Goal: Information Seeking & Learning: Learn about a topic

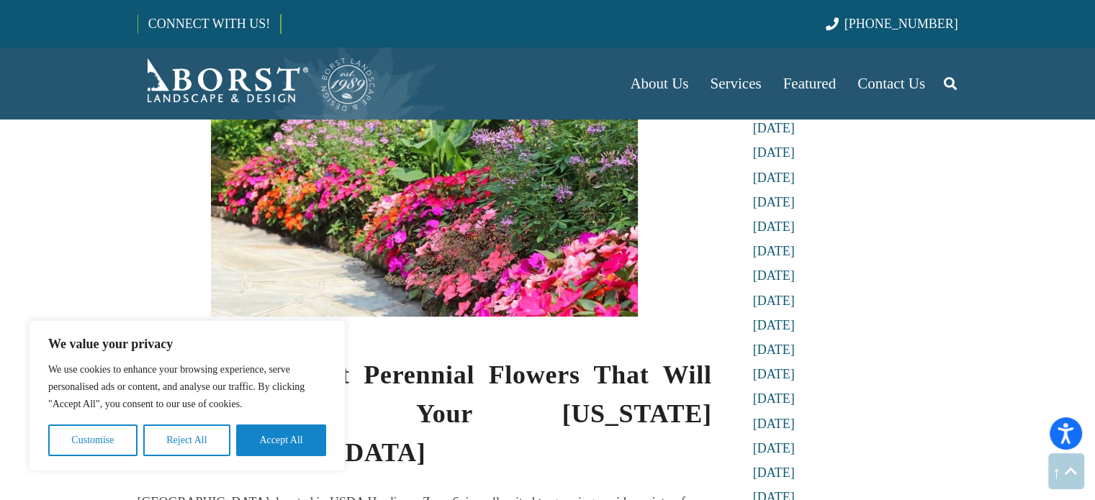
scroll to position [648, 0]
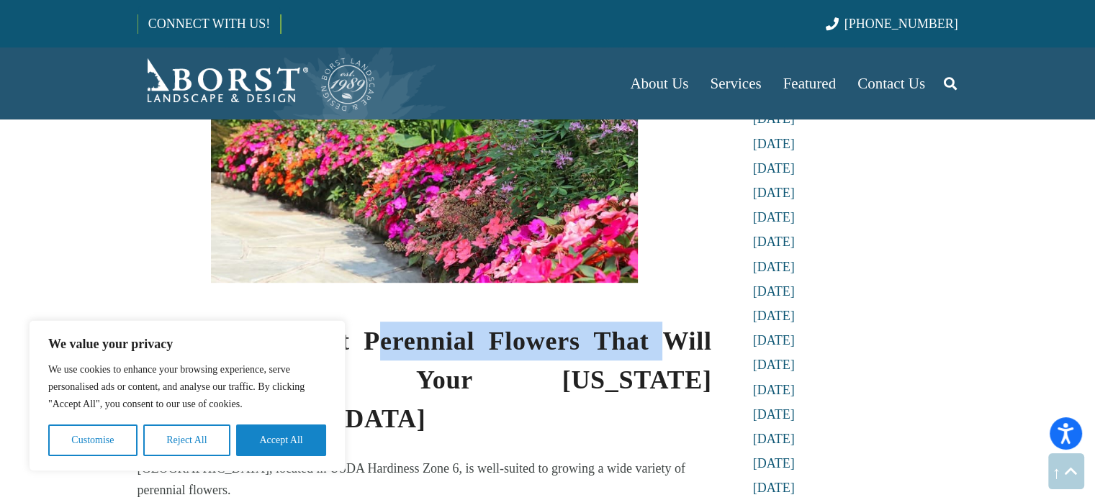
drag, startPoint x: 384, startPoint y: 275, endPoint x: 657, endPoint y: 284, distance: 272.9
click at [657, 327] on strong "Choose the Right Perennial Flowers That Will Thrive in Your [US_STATE][GEOGRAPH…" at bounding box center [424, 380] width 574 height 107
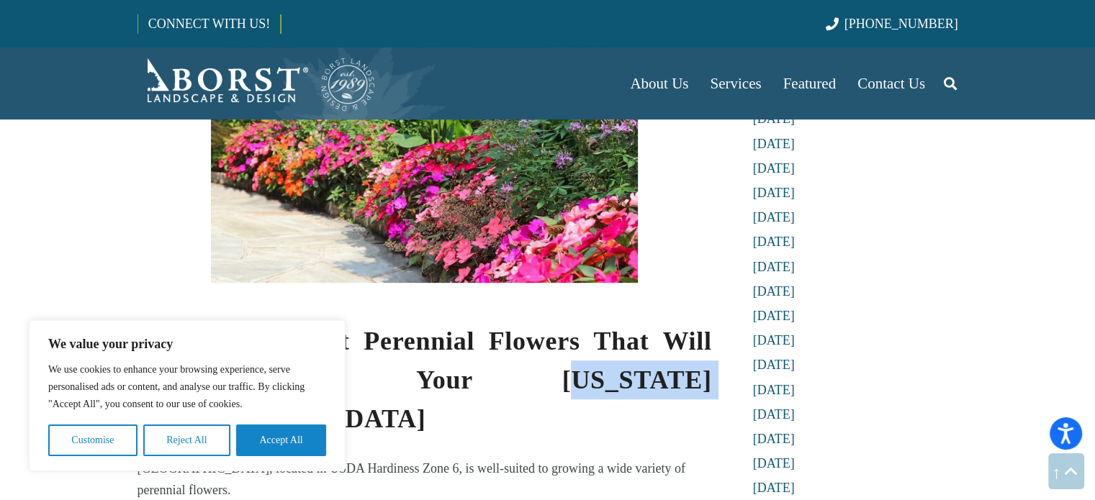
drag, startPoint x: 330, startPoint y: 312, endPoint x: 537, endPoint y: 316, distance: 207.3
click at [537, 327] on strong "Choose the Right Perennial Flowers That Will Thrive in Your [US_STATE][GEOGRAPH…" at bounding box center [424, 380] width 574 height 107
click at [266, 448] on button "Accept All" at bounding box center [281, 441] width 90 height 32
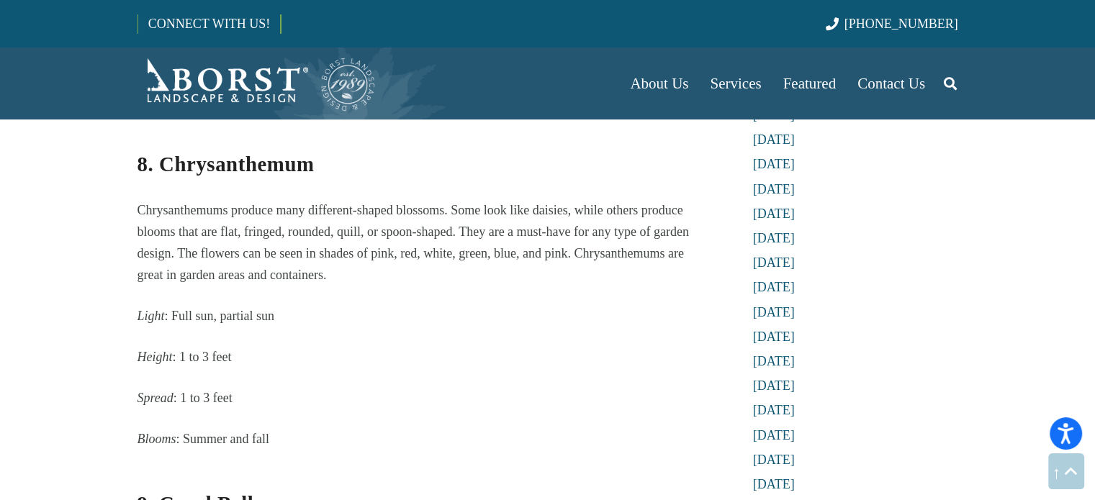
scroll to position [4030, 0]
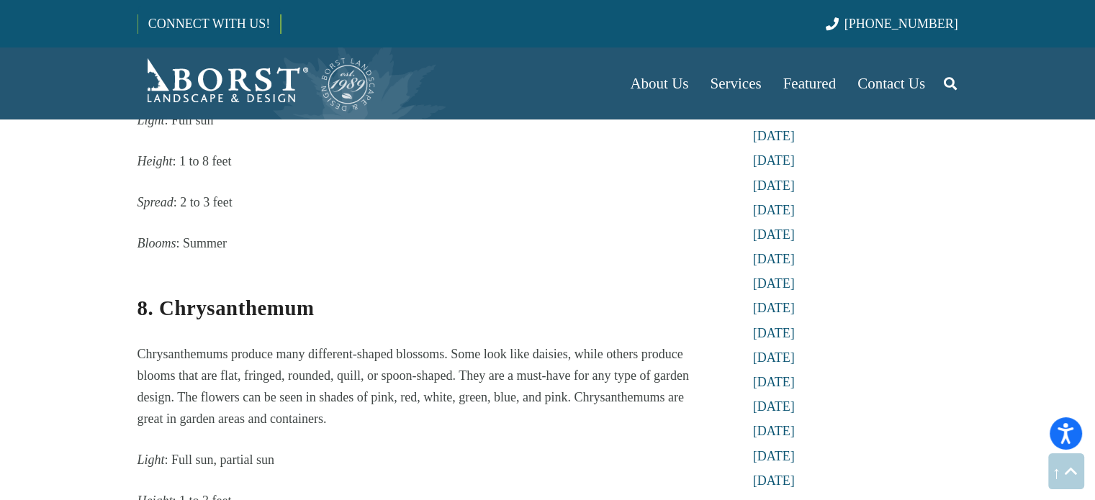
click at [201, 296] on strong "8. Chrysanthemum" at bounding box center [225, 307] width 177 height 23
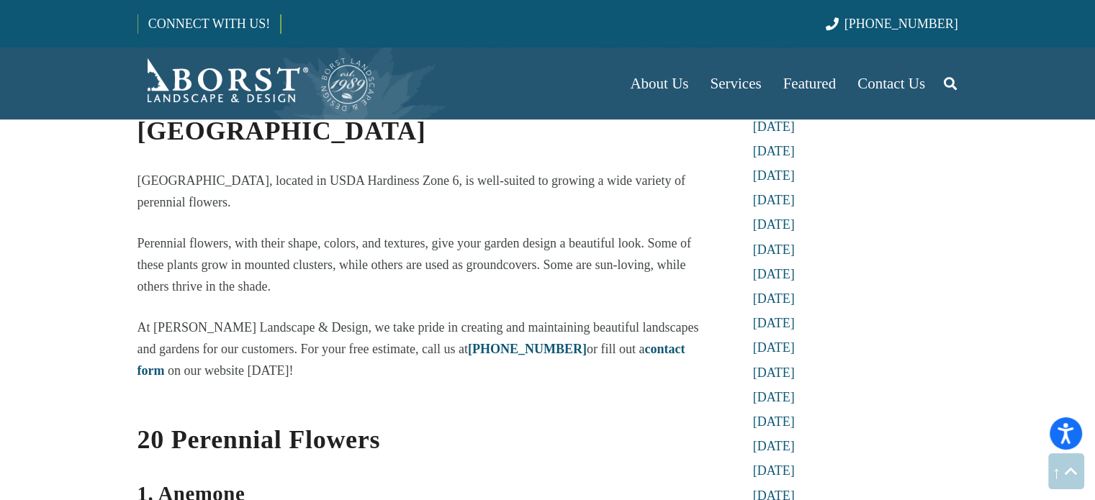
scroll to position [1079, 0]
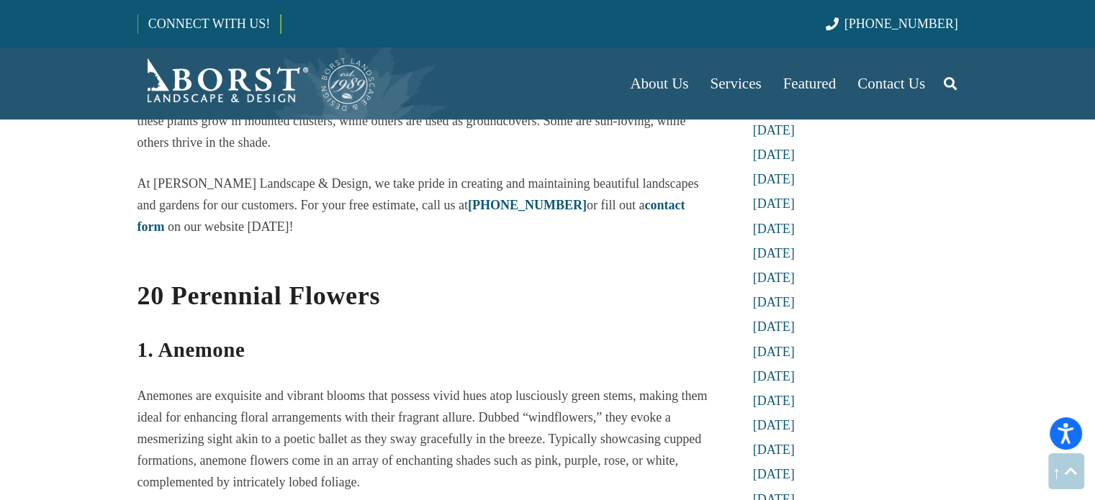
click at [201, 338] on strong "1. Anemone" at bounding box center [191, 349] width 108 height 23
copy strong "Anemone"
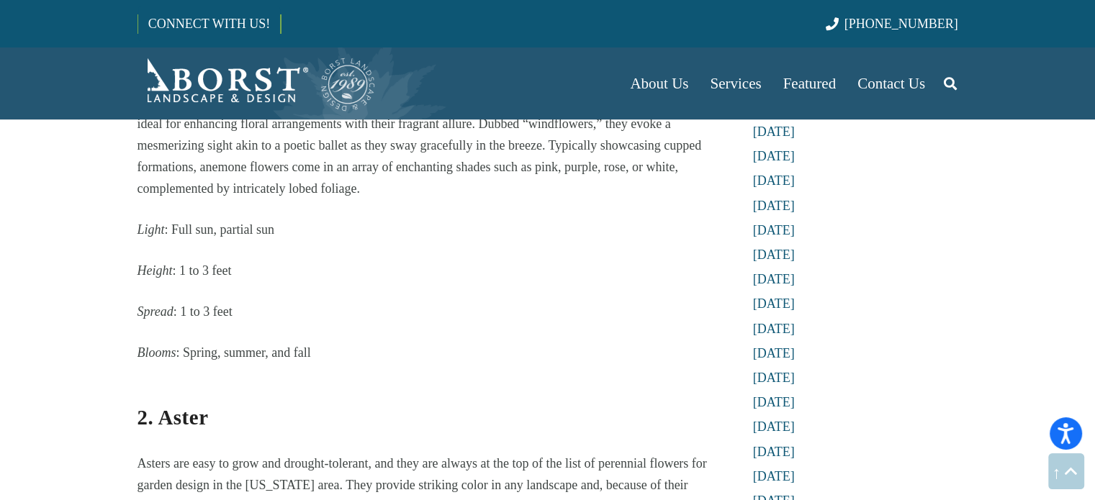
scroll to position [1439, 0]
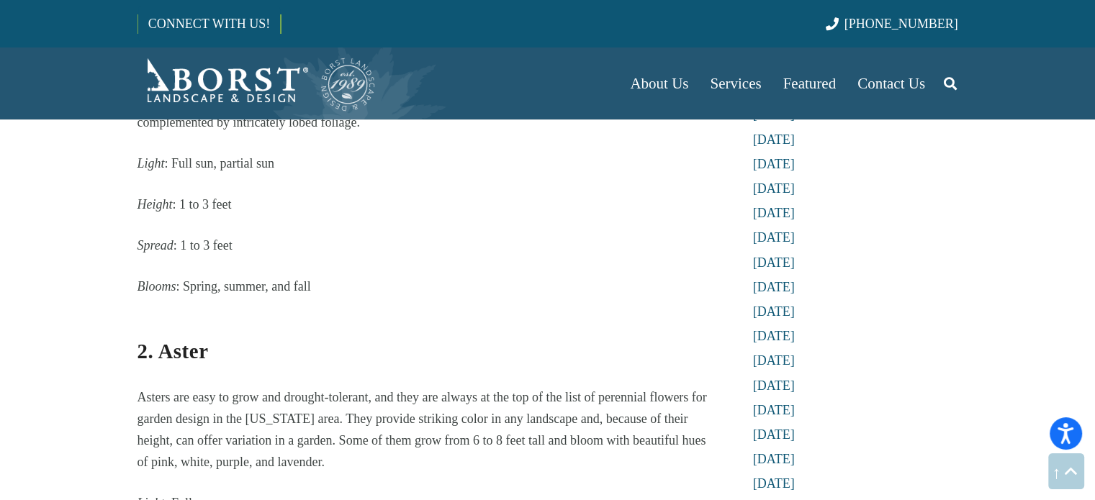
click at [194, 340] on strong "2. Aster" at bounding box center [172, 351] width 71 height 23
copy strong "Aster"
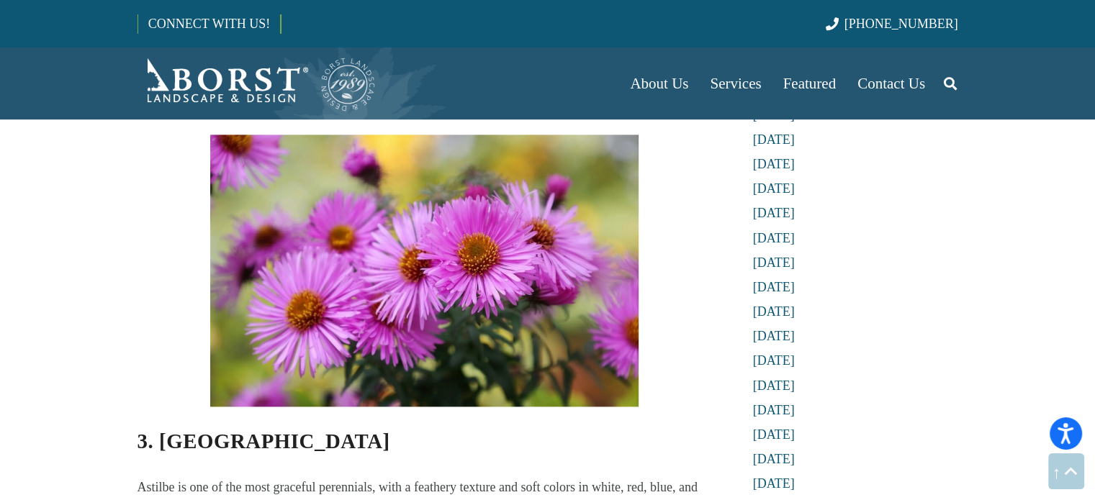
scroll to position [2015, 0]
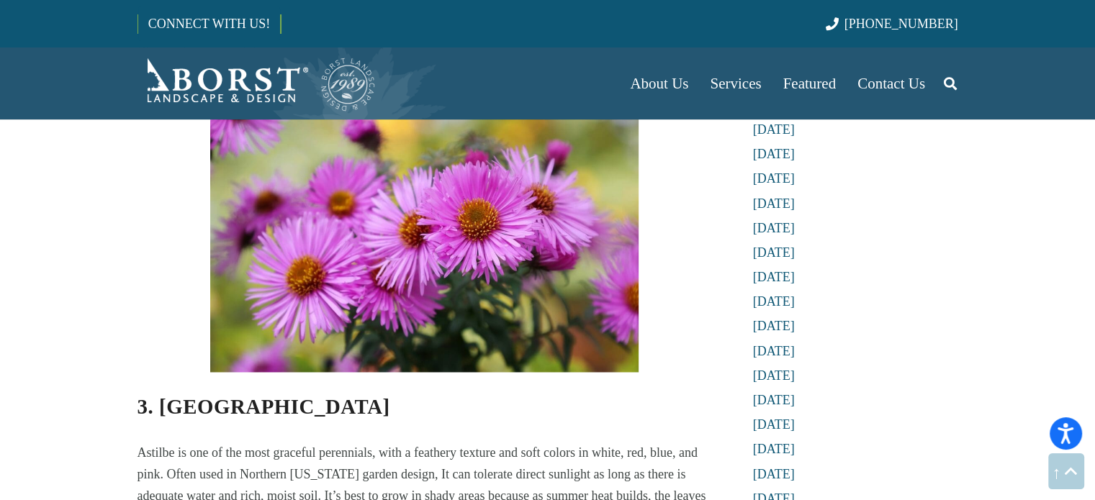
click at [184, 395] on strong "3. [GEOGRAPHIC_DATA]" at bounding box center [263, 406] width 253 height 23
copy strong "Astilbe"
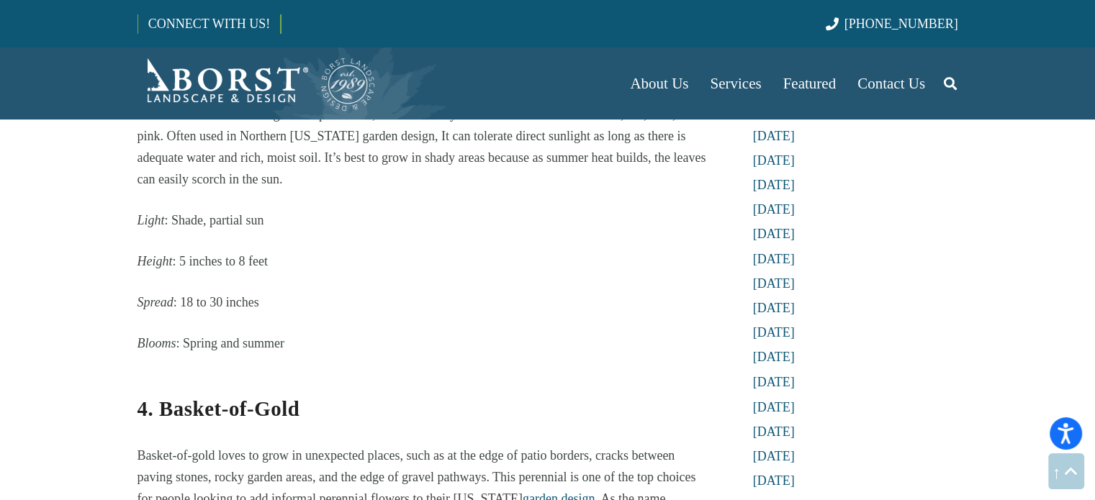
scroll to position [2375, 0]
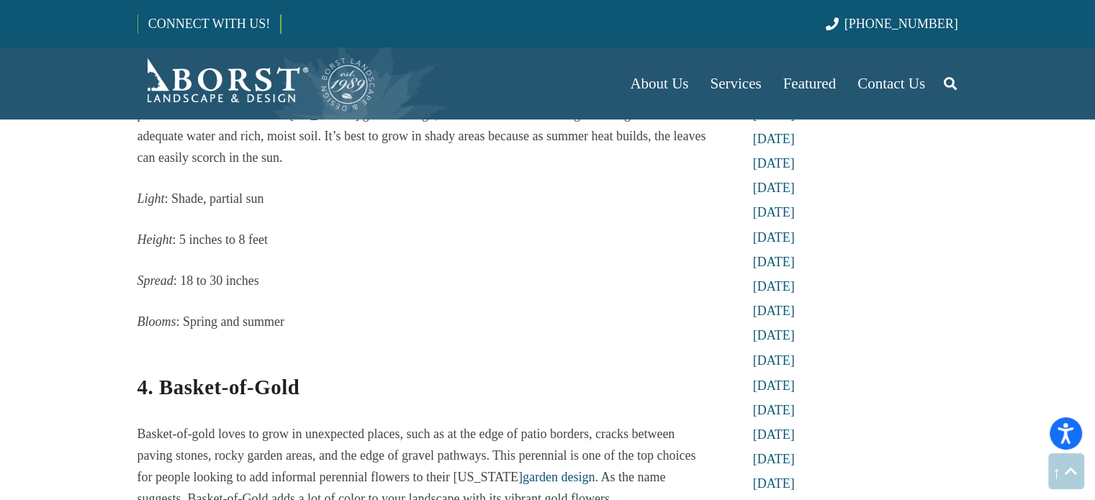
click at [196, 375] on strong "4. Basket-of-Gold" at bounding box center [218, 386] width 163 height 23
click at [242, 375] on strong "4. Basket-of-Gold" at bounding box center [218, 386] width 163 height 23
drag, startPoint x: 323, startPoint y: 281, endPoint x: 163, endPoint y: 295, distance: 161.1
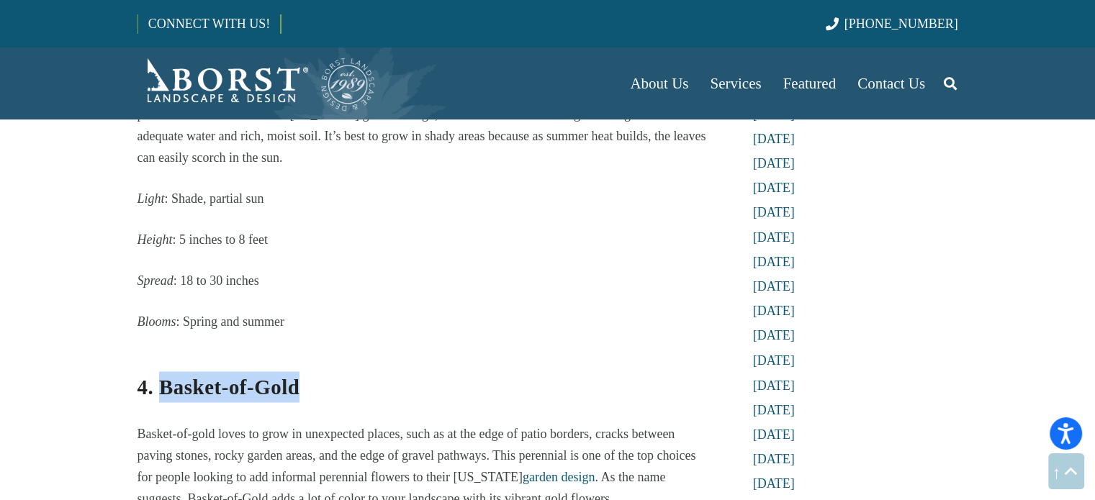
click at [163, 352] on h3 "4. Basket-of-Gold" at bounding box center [424, 377] width 574 height 50
copy strong "Basket-of-Gold"
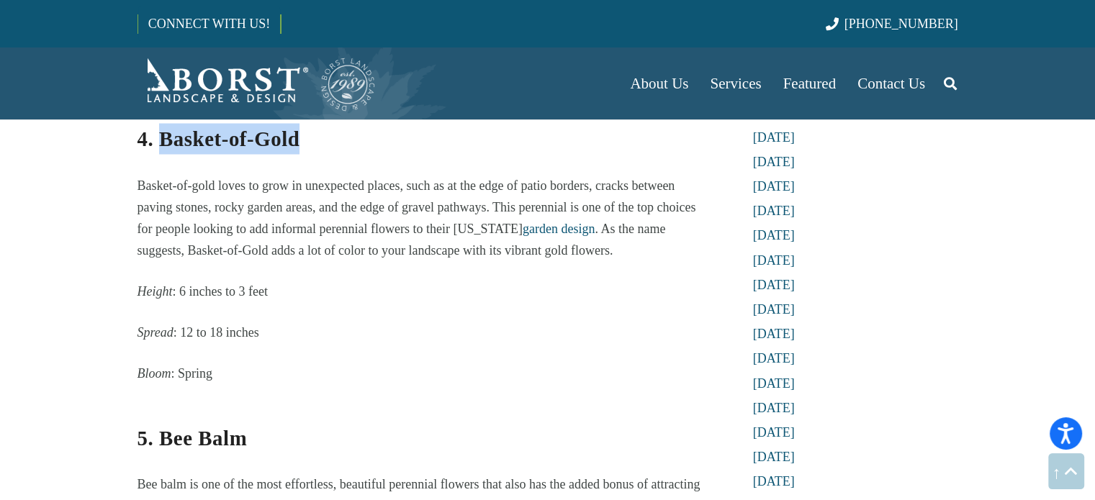
scroll to position [2663, 0]
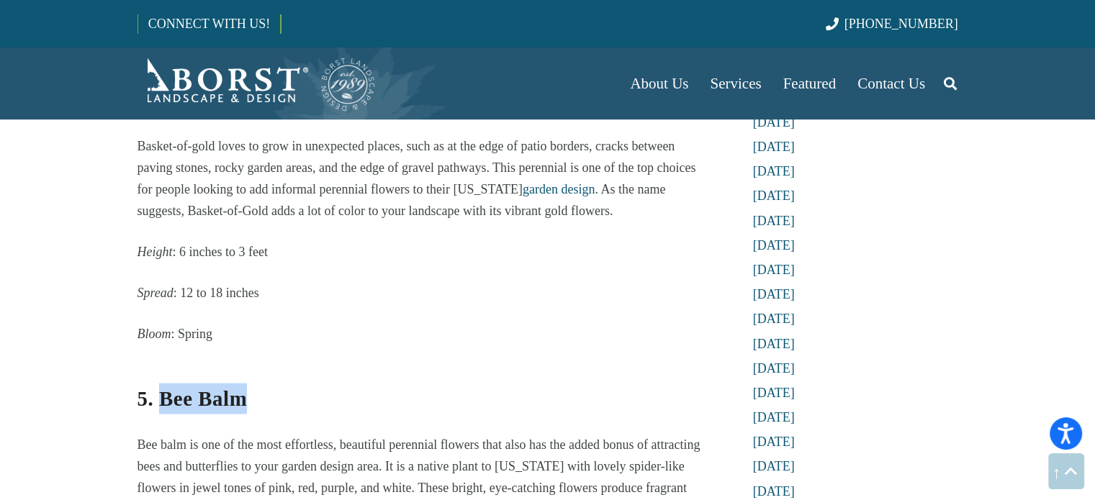
drag, startPoint x: 255, startPoint y: 302, endPoint x: 165, endPoint y: 300, distance: 90.7
click at [165, 363] on h3 "5. Bee Balm" at bounding box center [424, 388] width 574 height 50
copy strong "Bee Balm"
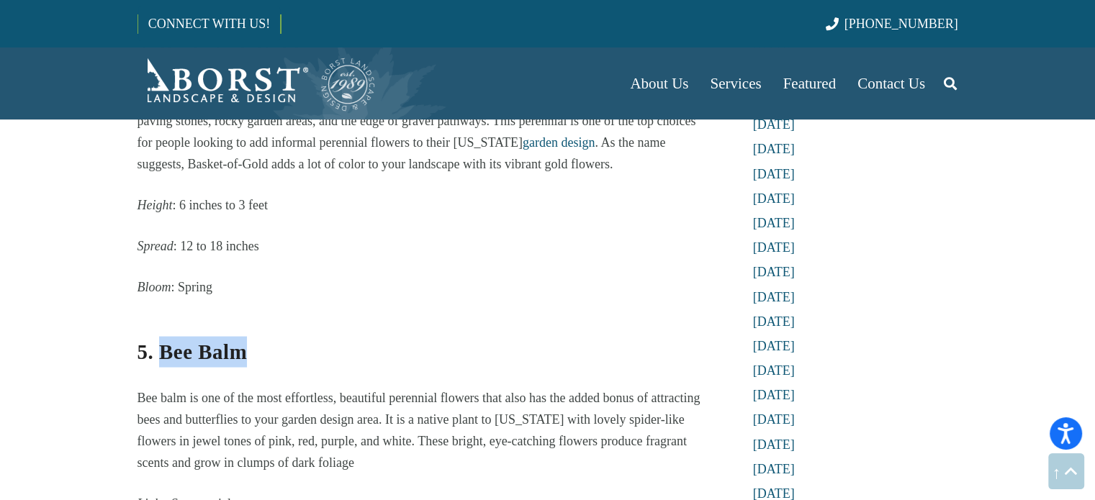
scroll to position [2951, 0]
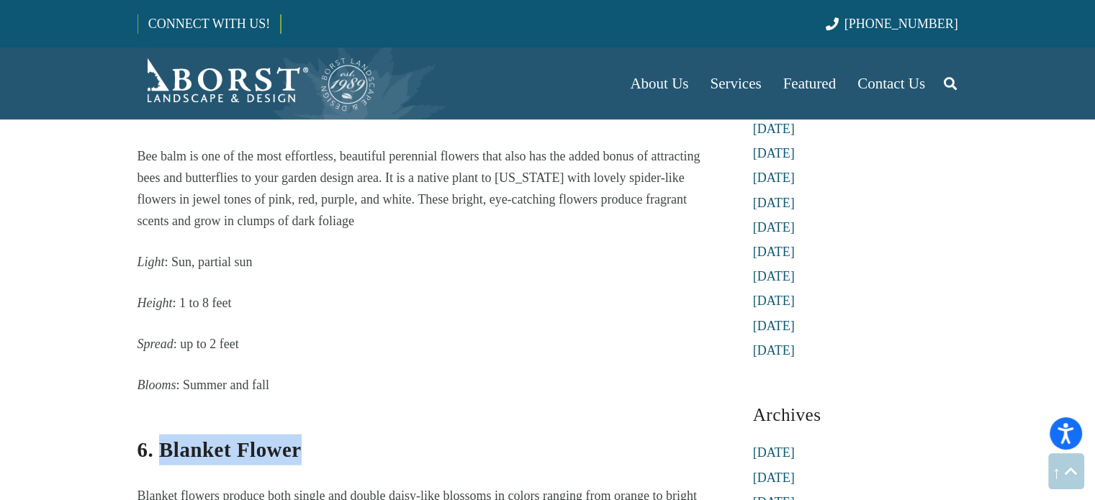
drag, startPoint x: 310, startPoint y: 349, endPoint x: 159, endPoint y: 350, distance: 151.1
click at [159, 415] on h3 "6. Blanket Flower" at bounding box center [424, 440] width 574 height 50
copy strong "Blanket Flower"
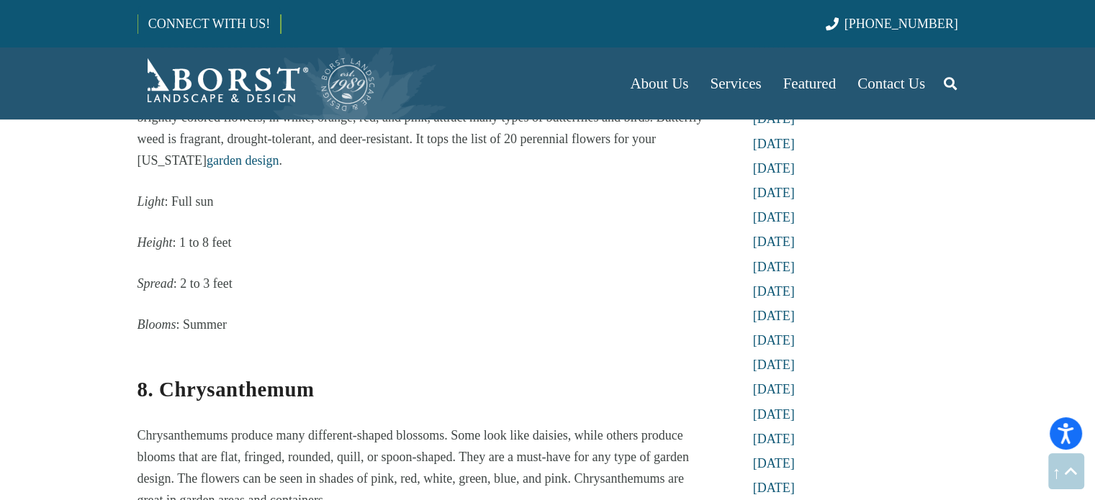
scroll to position [3958, 0]
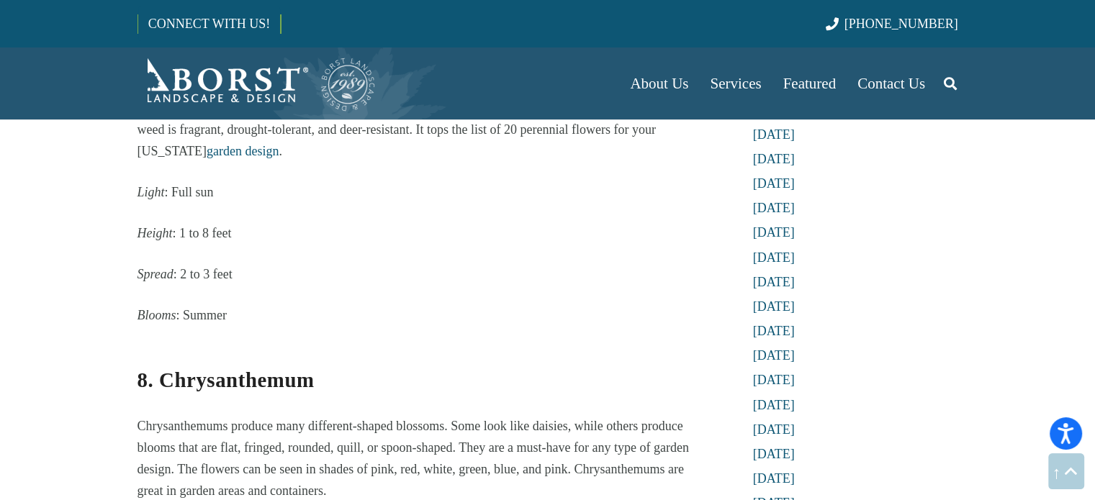
click at [258, 368] on strong "8. Chrysanthemum" at bounding box center [225, 379] width 177 height 23
copy strong "Chrysanthemum"
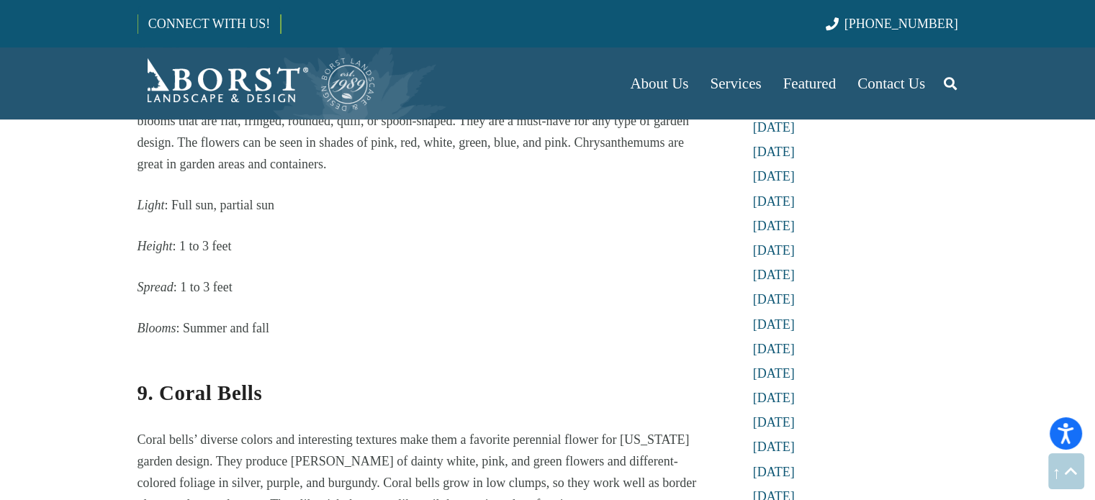
scroll to position [4318, 0]
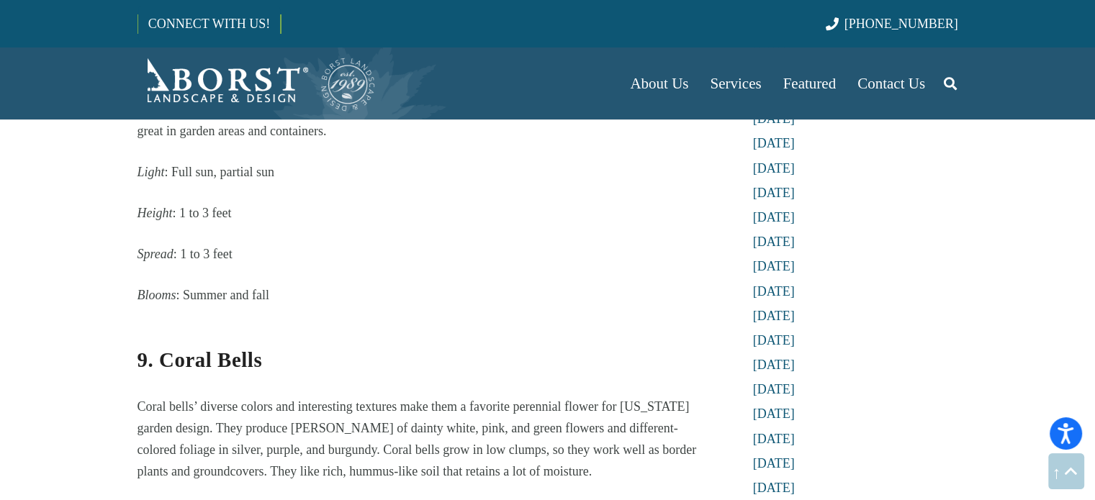
click at [168, 348] on strong "9. Coral Bells" at bounding box center [199, 359] width 125 height 23
drag, startPoint x: 168, startPoint y: 262, endPoint x: 238, endPoint y: 262, distance: 70.5
click at [238, 348] on strong "9. Coral Bells" at bounding box center [199, 359] width 125 height 23
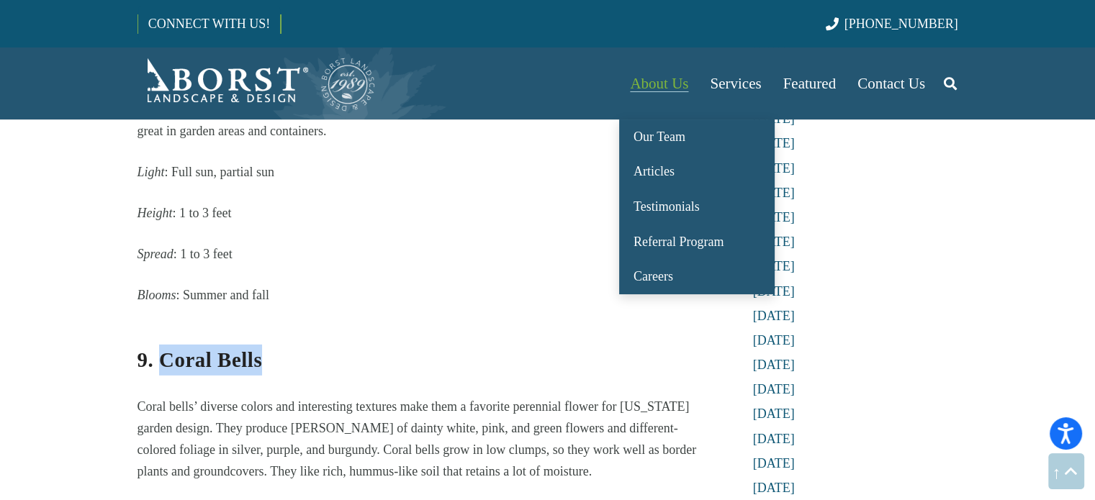
copy strong "Coral Bells"
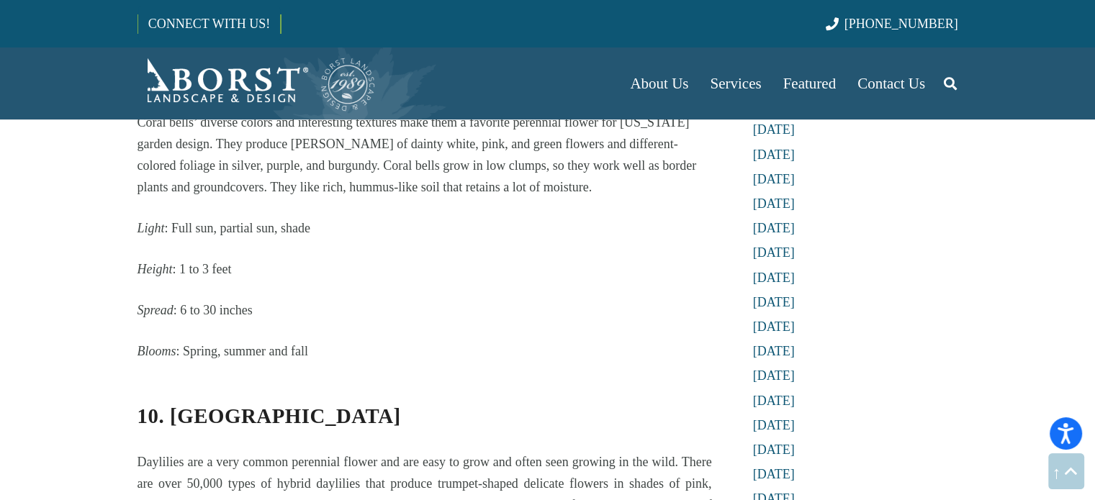
scroll to position [4606, 0]
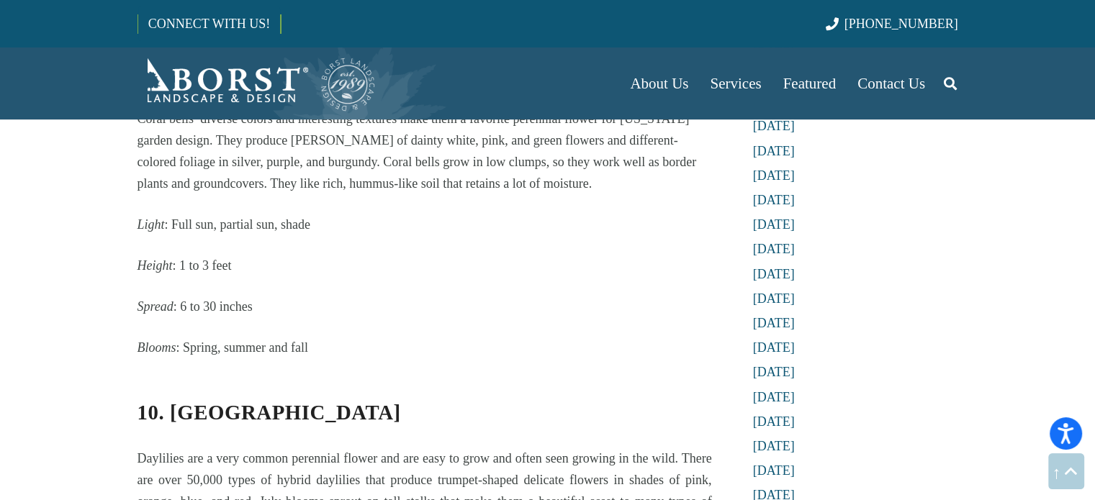
click at [189, 401] on strong "10. [GEOGRAPHIC_DATA]" at bounding box center [268, 412] width 263 height 23
copy strong "Daylily"
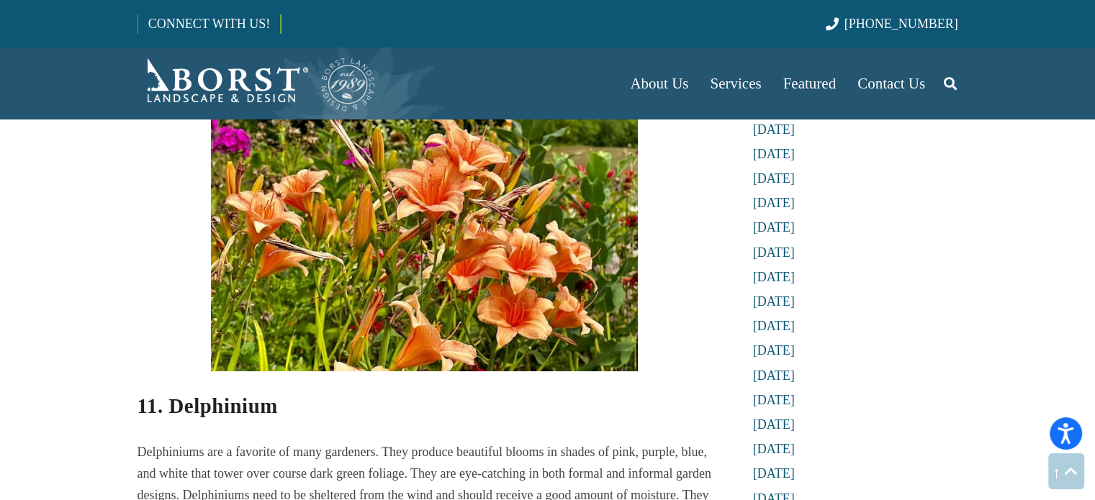
scroll to position [5325, 0]
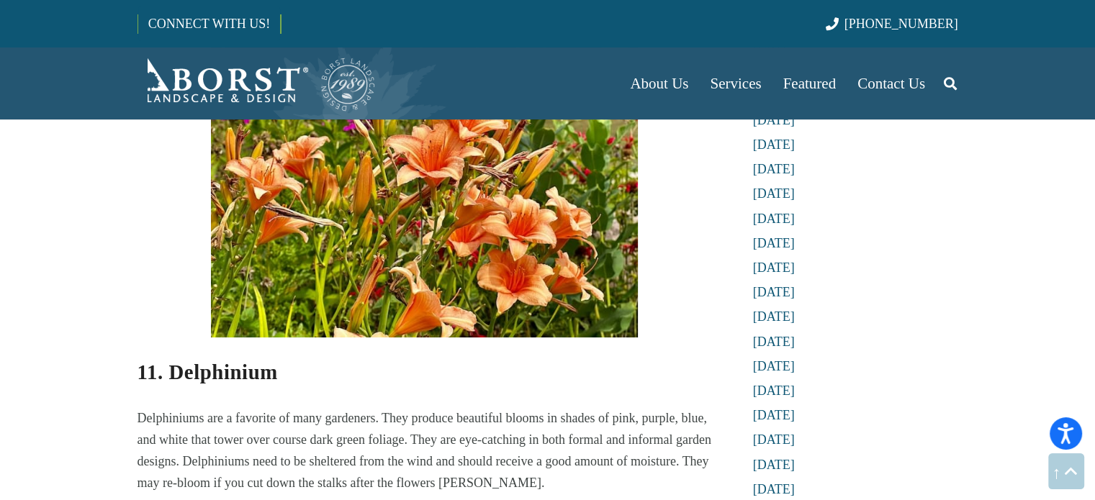
click at [233, 361] on strong "11. Delphinium" at bounding box center [207, 372] width 140 height 23
copy strong "Delphinium"
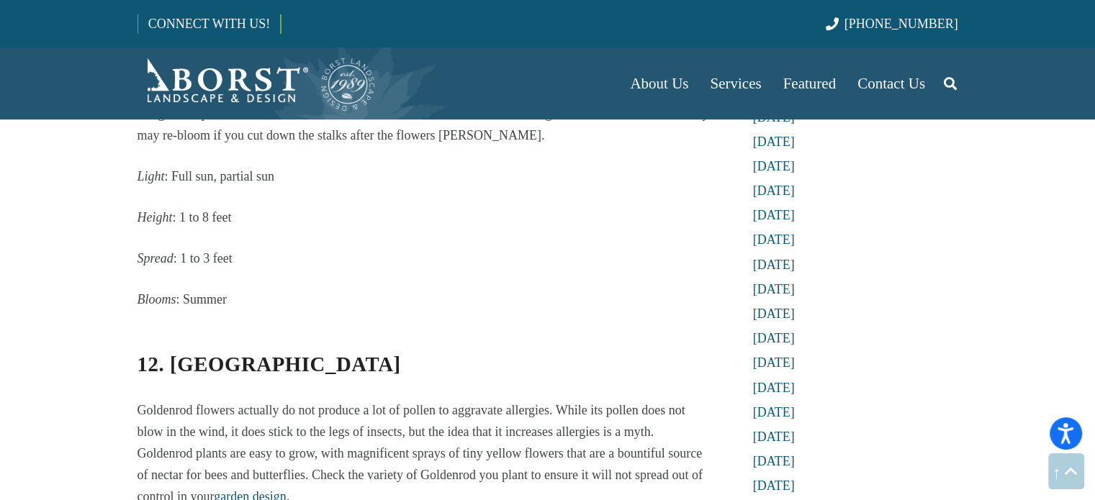
scroll to position [5685, 0]
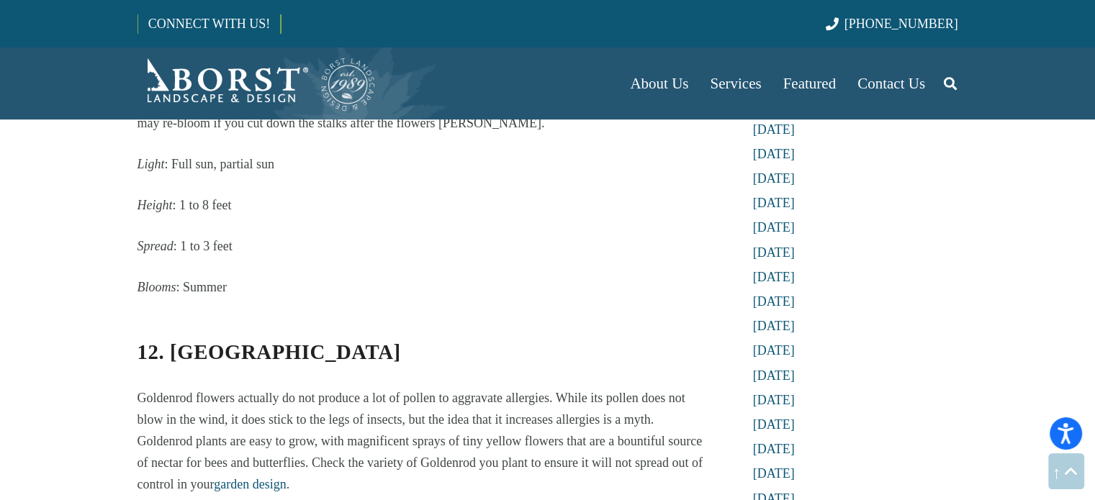
click at [236, 340] on strong "12. [GEOGRAPHIC_DATA]" at bounding box center [268, 351] width 263 height 23
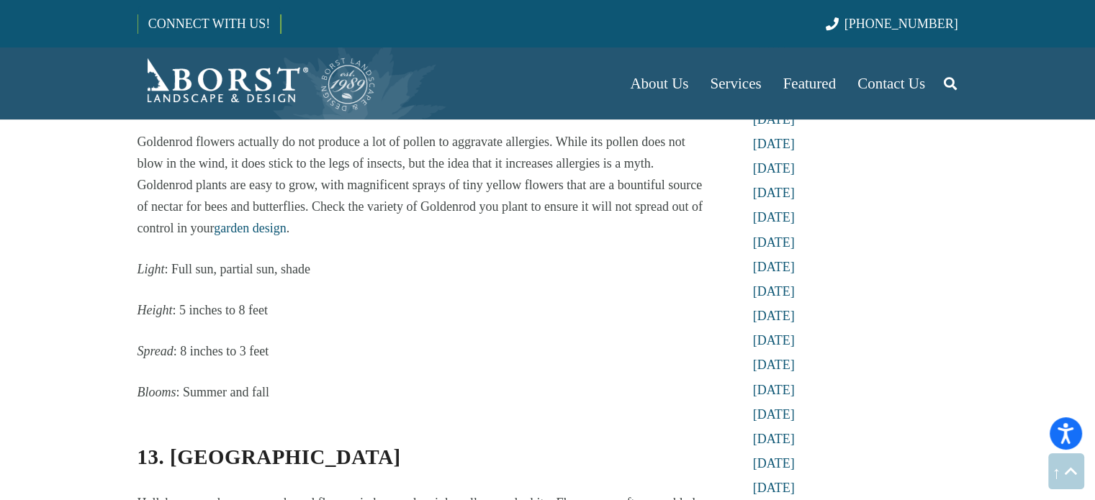
scroll to position [5973, 0]
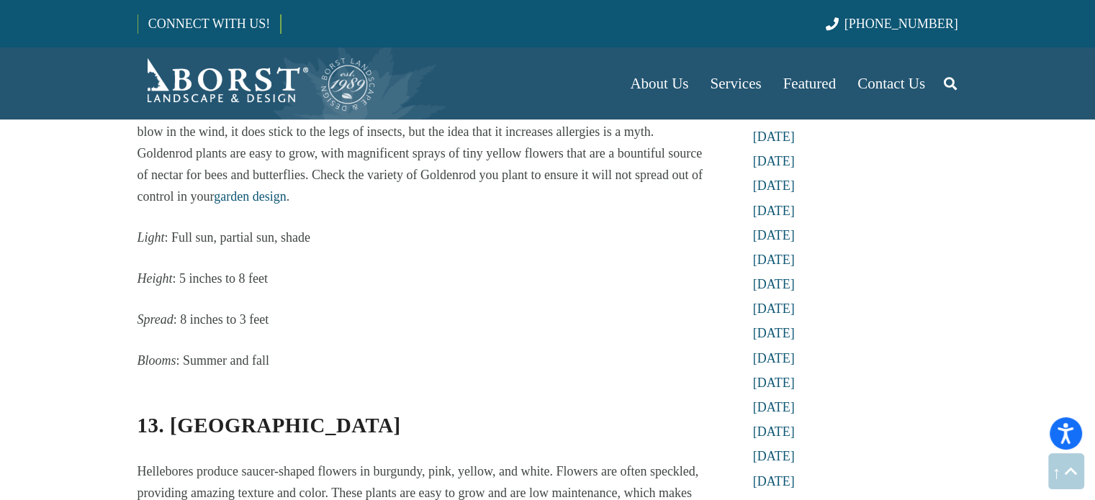
click at [245, 414] on strong "13. [GEOGRAPHIC_DATA]" at bounding box center [268, 425] width 263 height 23
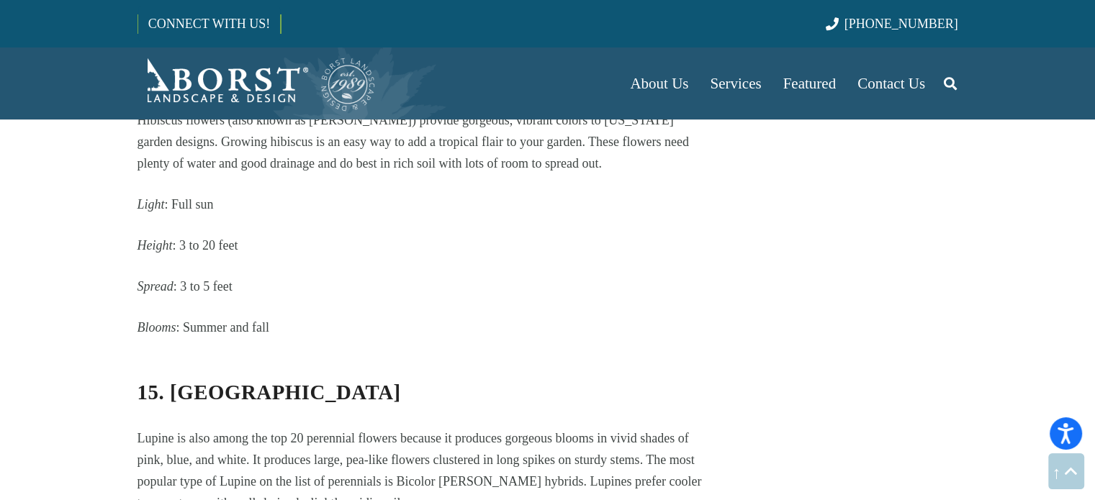
scroll to position [6693, 0]
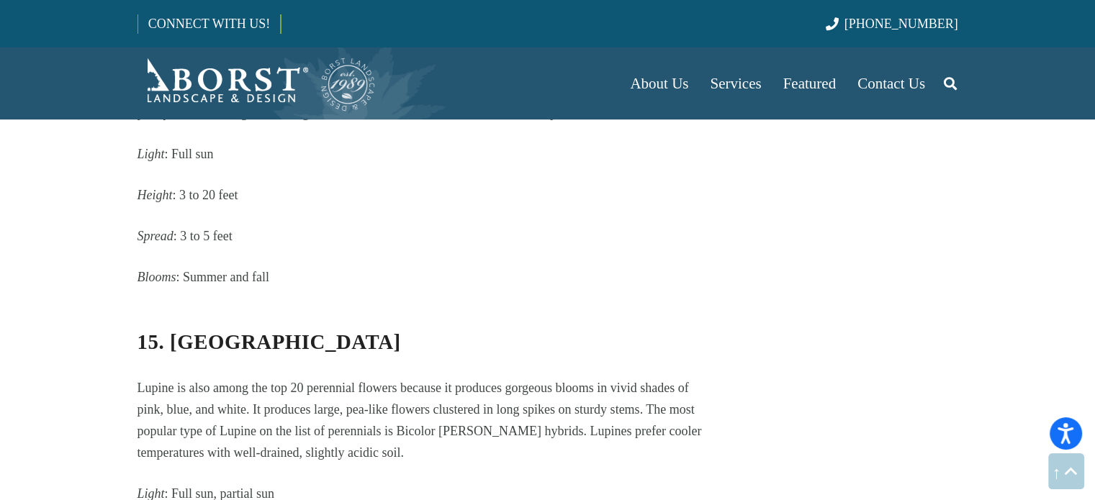
click at [207, 330] on strong "15. [GEOGRAPHIC_DATA]" at bounding box center [268, 341] width 263 height 23
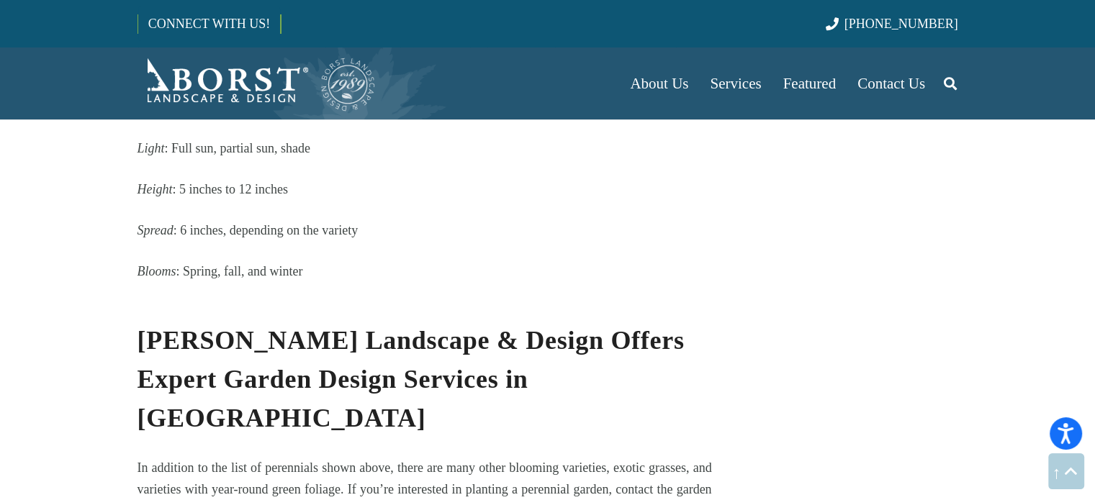
scroll to position [9067, 0]
